Goal: Task Accomplishment & Management: Complete application form

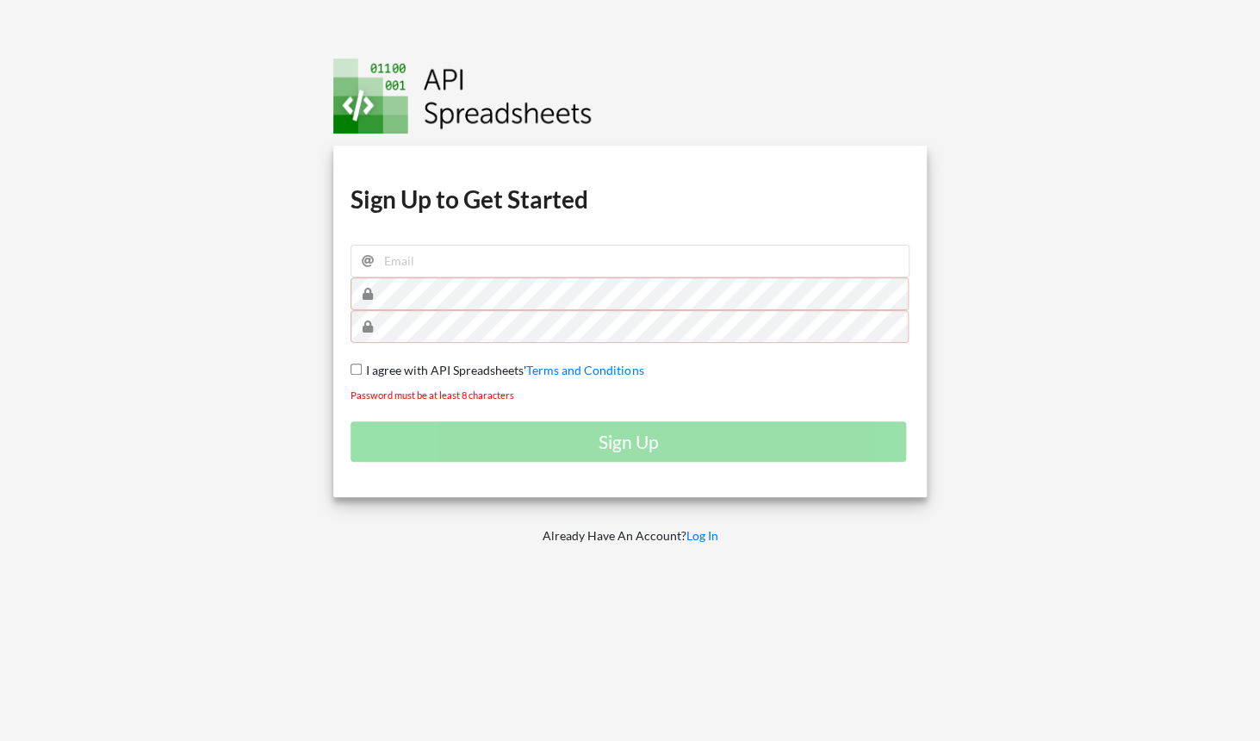
click at [376, 83] on img at bounding box center [462, 96] width 258 height 75
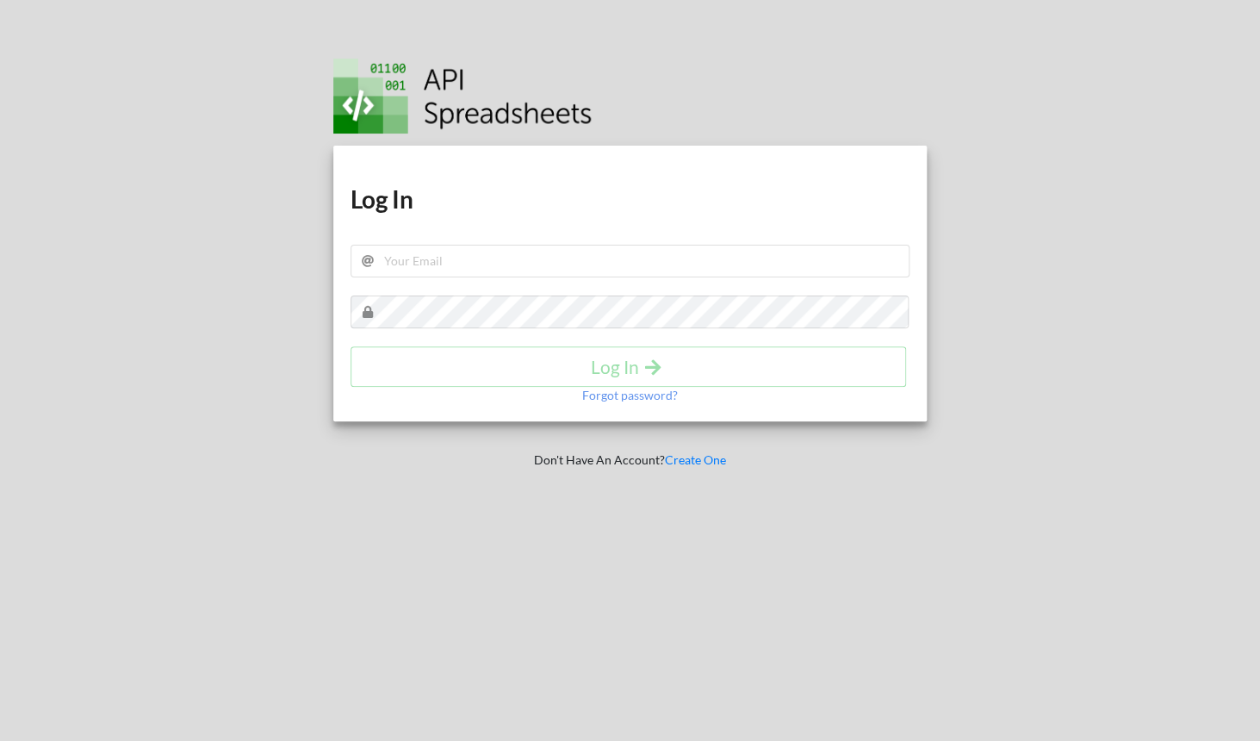
click at [488, 109] on img at bounding box center [462, 96] width 258 height 75
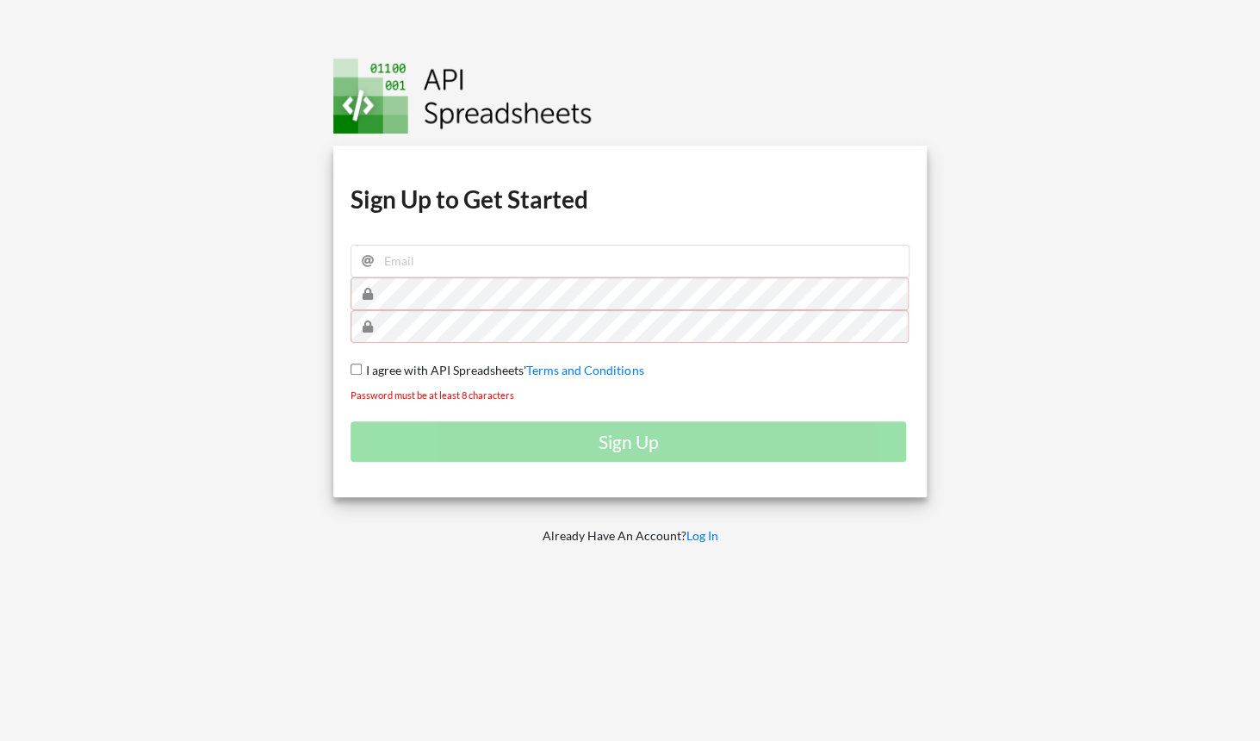
click at [513, 92] on img at bounding box center [462, 96] width 258 height 75
